Goal: Task Accomplishment & Management: Use online tool/utility

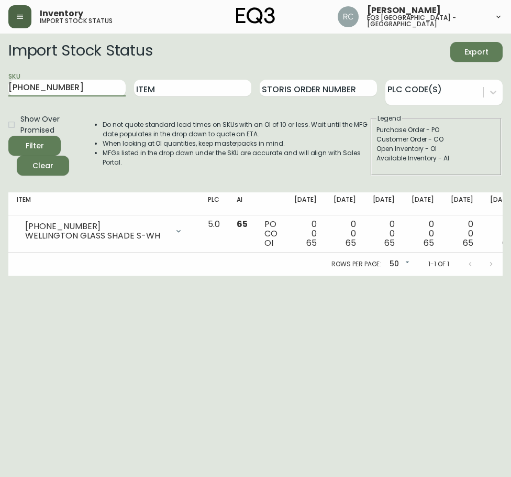
click at [17, 14] on icon "button" at bounding box center [20, 17] width 8 height 8
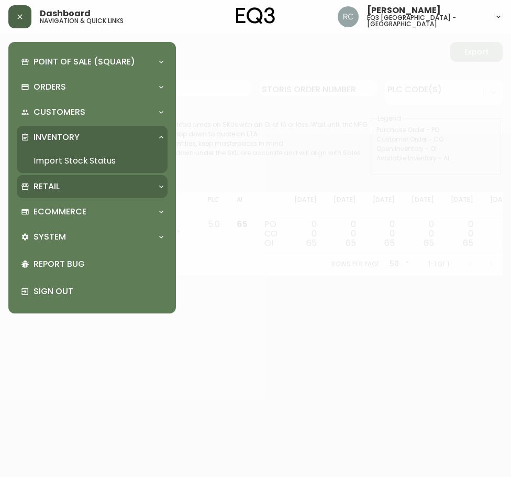
click at [46, 190] on p "Retail" at bounding box center [47, 187] width 26 height 12
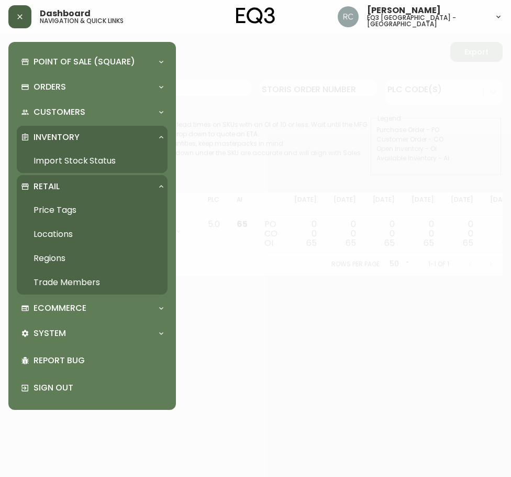
click at [52, 212] on link "Price Tags" at bounding box center [92, 210] width 151 height 24
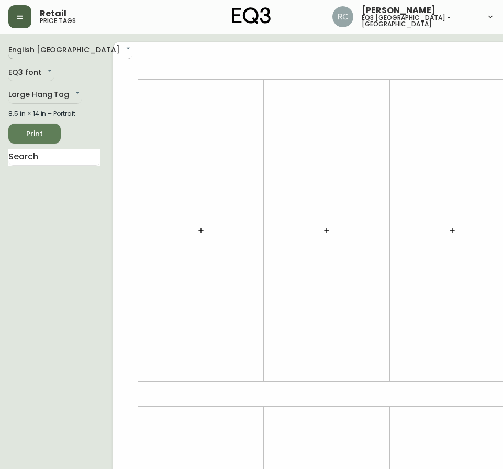
click at [29, 51] on body "Retail price tags Raffaella Caputo eq3 montréal - st laurent English Canada en_…" at bounding box center [251, 373] width 503 height 746
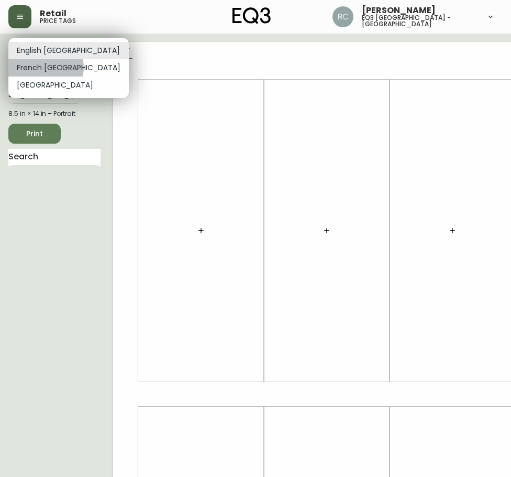
click at [45, 68] on li "French Canada" at bounding box center [68, 67] width 120 height 17
type input "fr_CA"
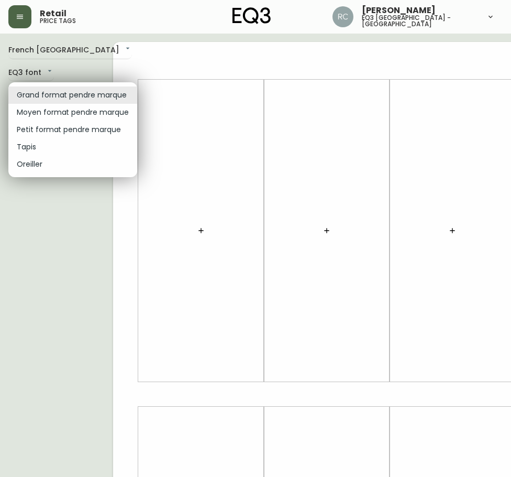
click at [62, 94] on body "Retail price tags Raffaella Caputo eq3 montréal - st laurent French Canada fr_C…" at bounding box center [255, 373] width 511 height 746
click at [61, 127] on li "Petit format pendre marque" at bounding box center [72, 129] width 129 height 17
type input "small"
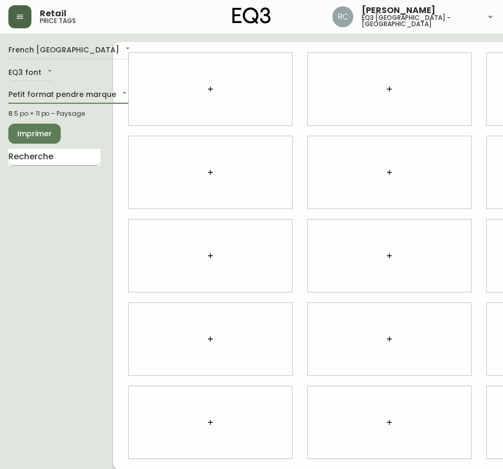
click at [48, 157] on input "text" at bounding box center [54, 157] width 92 height 17
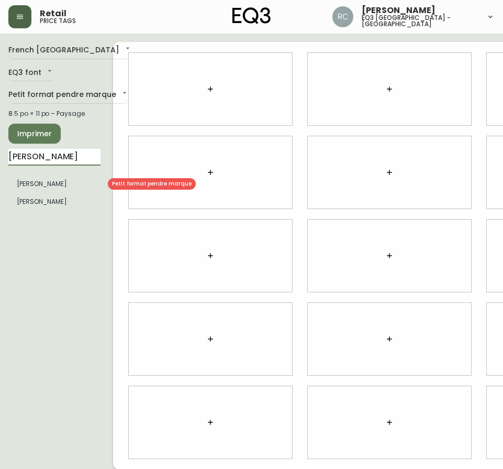
type input "FAYE"
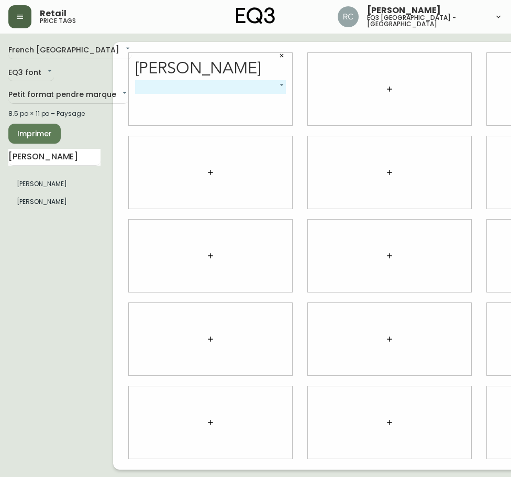
click at [280, 84] on body "Retail price tags Raffaella Caputo eq3 montréal - st laurent French Canada fr_C…" at bounding box center [255, 234] width 511 height 469
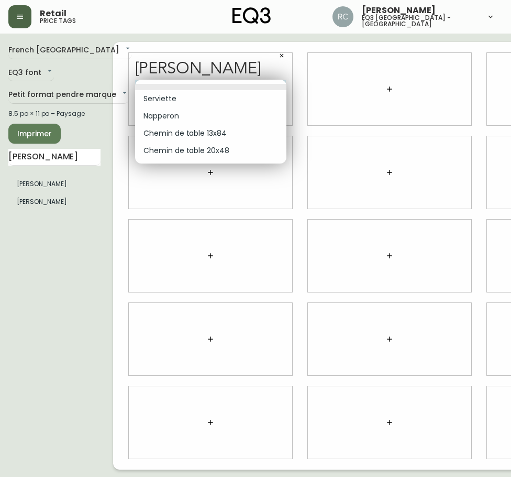
click at [284, 54] on div at bounding box center [255, 238] width 511 height 477
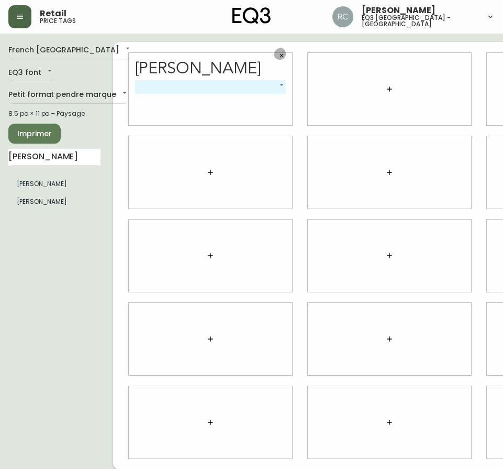
click at [281, 57] on icon "button" at bounding box center [282, 56] width 4 height 4
click at [281, 85] on body "Retail price tags Raffaella Caputo eq3 montréal - st laurent French Canada fr_C…" at bounding box center [251, 234] width 503 height 469
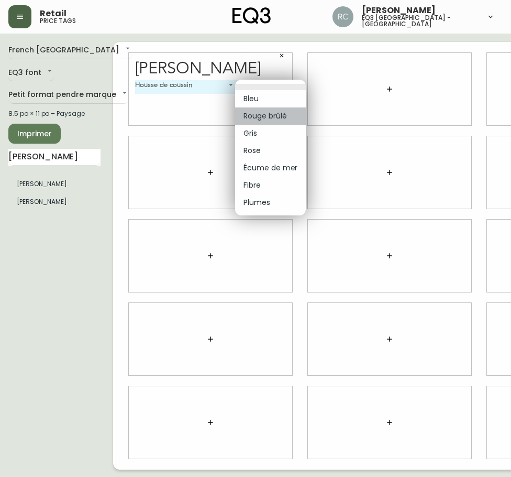
click at [277, 117] on li "Rouge brûlé" at bounding box center [270, 115] width 71 height 17
type input "1"
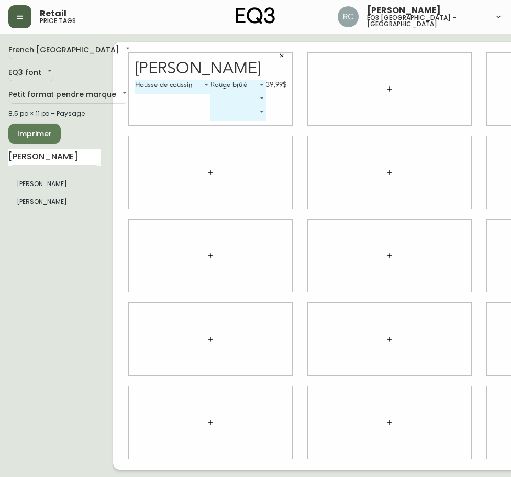
click at [261, 97] on body "Retail price tags Raffaella Caputo eq3 montréal - st laurent French Canada fr_C…" at bounding box center [255, 234] width 511 height 469
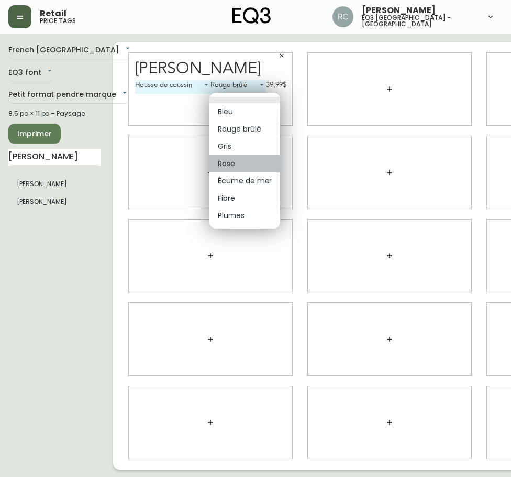
click at [236, 164] on li "Rose" at bounding box center [244, 163] width 71 height 17
type input "3"
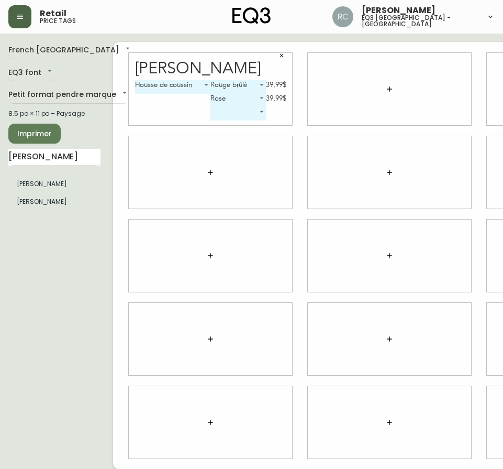
click at [35, 135] on span "Imprimer" at bounding box center [35, 133] width 36 height 13
click at [36, 132] on span "Imprimer" at bounding box center [35, 133] width 36 height 13
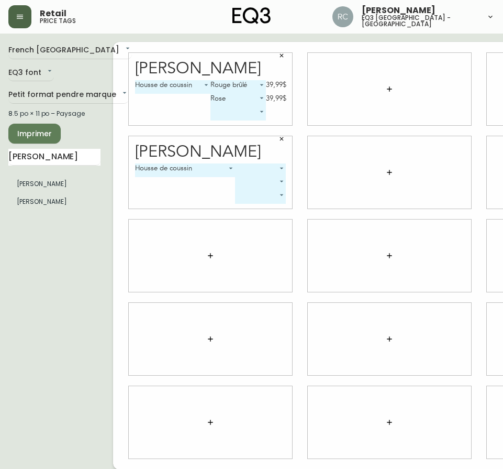
click at [282, 169] on body "Retail price tags Raffaella Caputo eq3 montréal - st laurent French Canada fr_C…" at bounding box center [251, 234] width 503 height 469
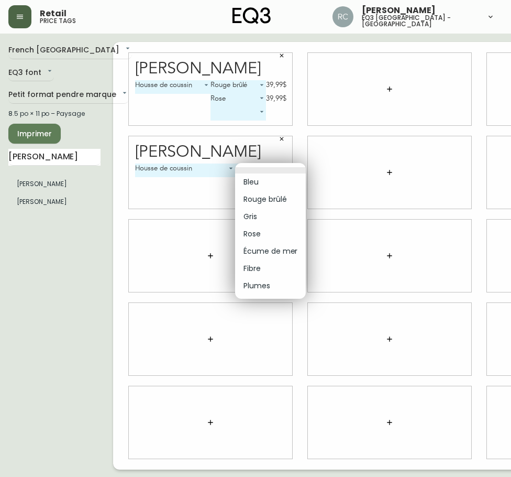
click at [251, 216] on li "Gris" at bounding box center [270, 216] width 71 height 17
type input "2"
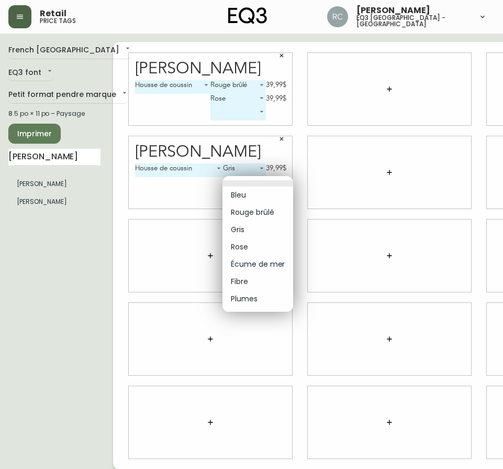
click at [259, 180] on body "Retail price tags Raffaella Caputo eq3 montréal - st laurent French Canada fr_C…" at bounding box center [251, 234] width 503 height 469
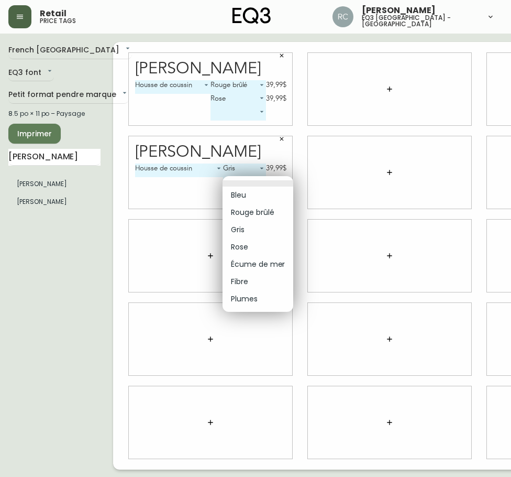
click at [255, 263] on li "Écume de mer" at bounding box center [258, 264] width 71 height 17
type input "4"
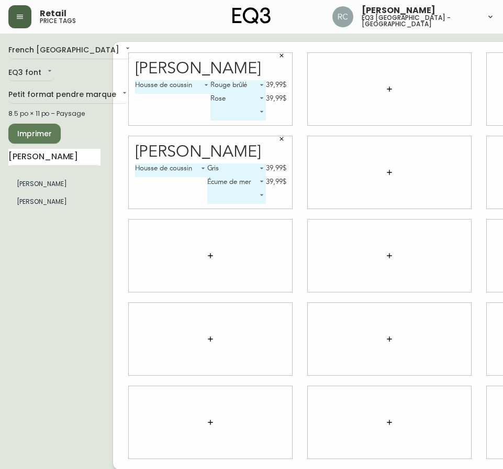
click at [282, 57] on icon "button" at bounding box center [282, 55] width 6 height 6
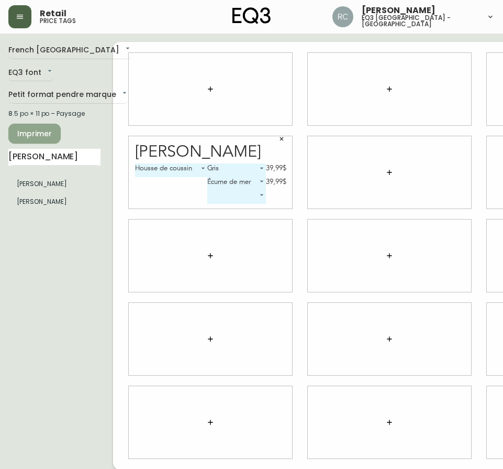
click at [38, 135] on span "Imprimer" at bounding box center [35, 133] width 36 height 13
click at [283, 141] on icon "button" at bounding box center [282, 139] width 6 height 6
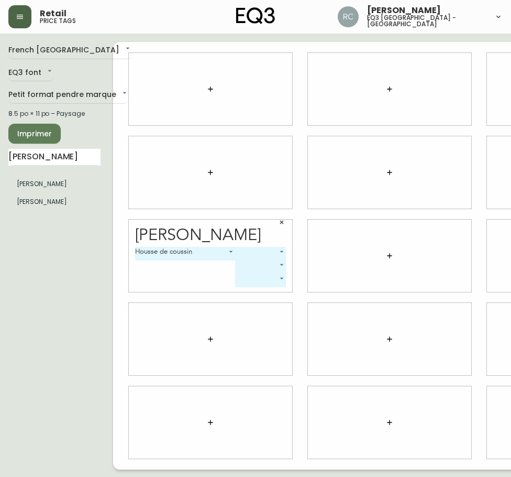
click at [281, 252] on body "Retail price tags Raffaella Caputo eq3 montréal - st laurent French Canada fr_C…" at bounding box center [255, 234] width 511 height 469
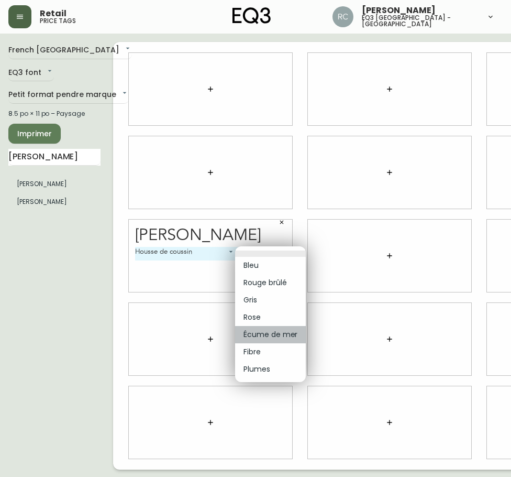
click at [271, 333] on li "Écume de mer" at bounding box center [270, 334] width 71 height 17
type input "4"
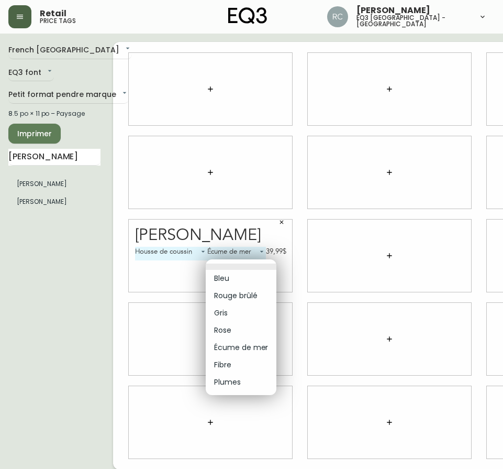
click at [260, 264] on body "Retail price tags Raffaella Caputo eq3 montréal - st laurent French Canada fr_C…" at bounding box center [251, 234] width 503 height 469
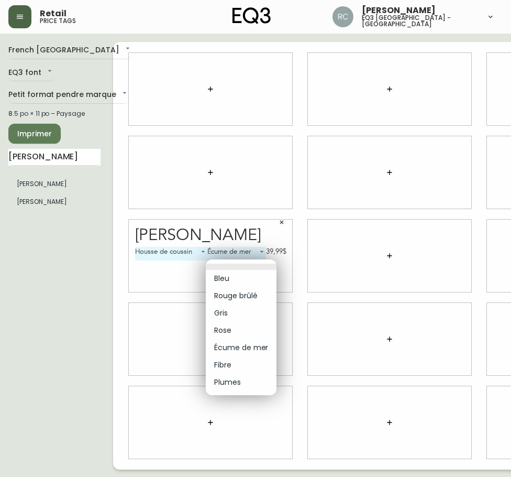
click at [225, 311] on li "Gris" at bounding box center [241, 312] width 71 height 17
type input "2"
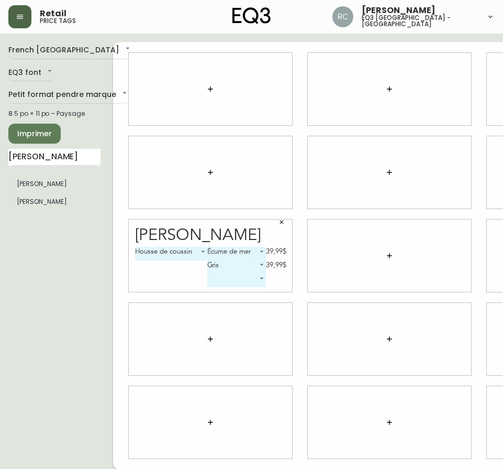
click at [40, 139] on span "Imprimer" at bounding box center [35, 133] width 36 height 13
